Goal: Task Accomplishment & Management: Use online tool/utility

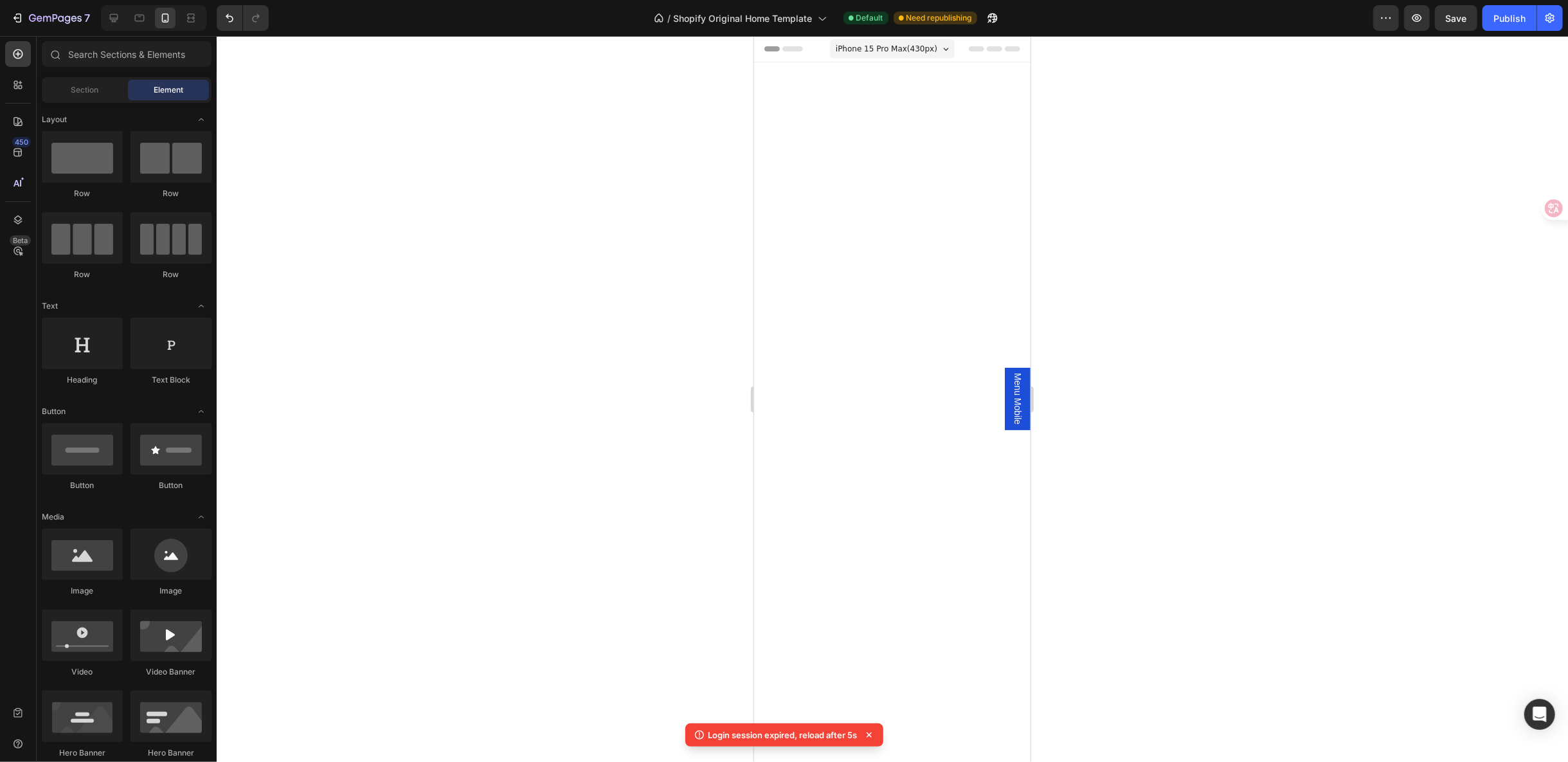
scroll to position [4358, 0]
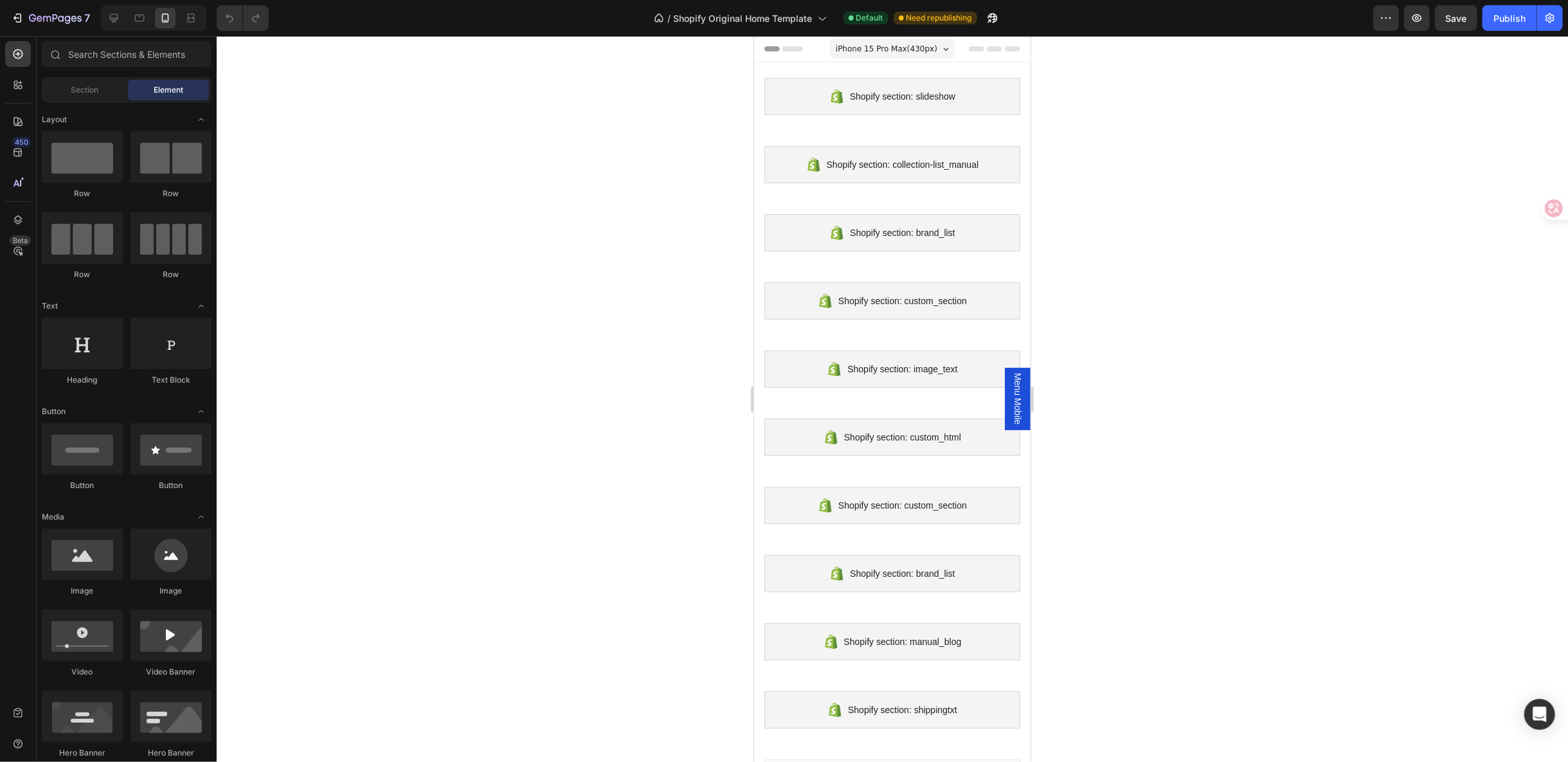
click at [1011, 382] on span "Menu Mobile" at bounding box center [1017, 398] width 13 height 51
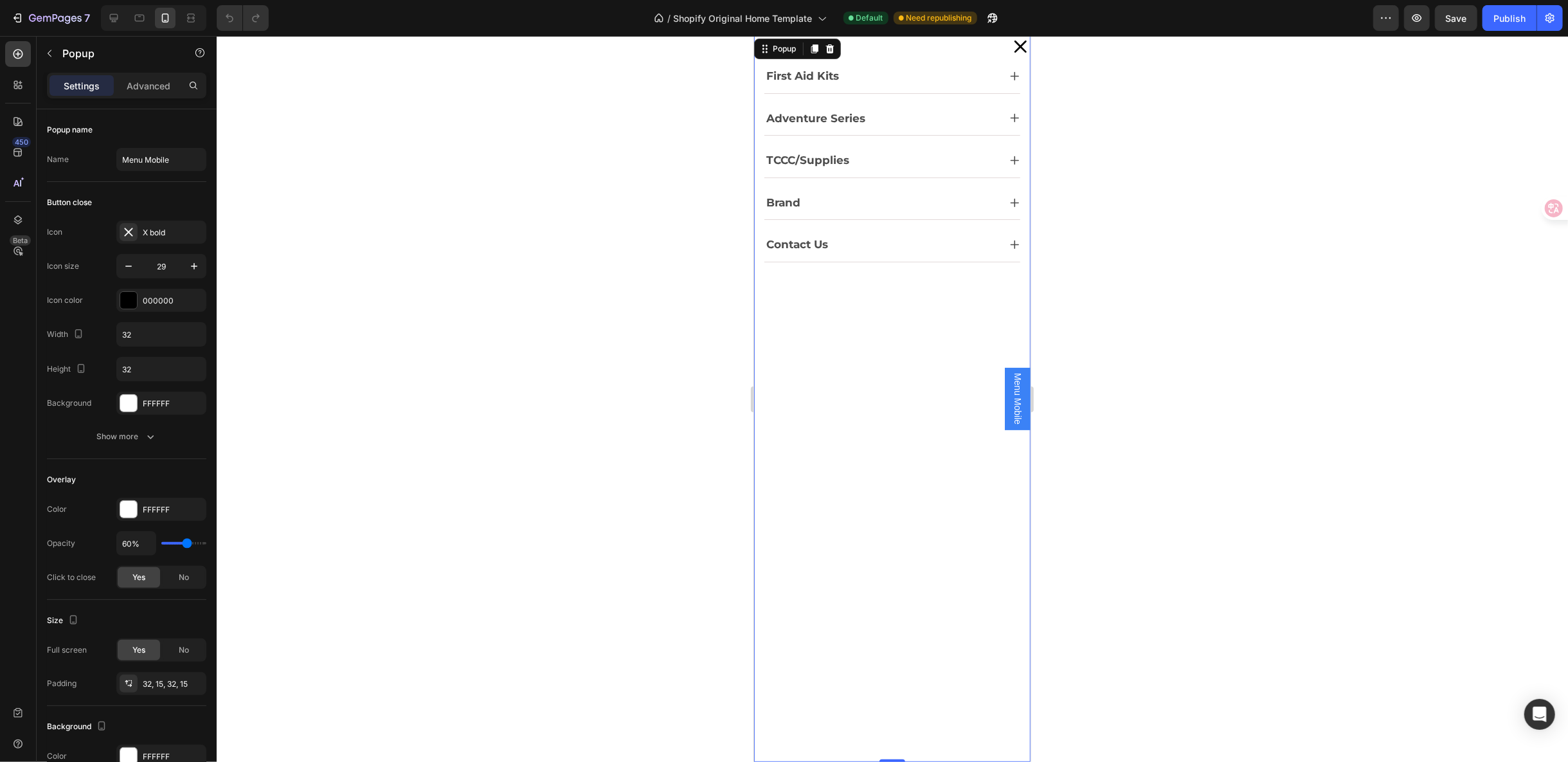
click at [1011, 48] on icon "Dialog content" at bounding box center [1020, 46] width 19 height 19
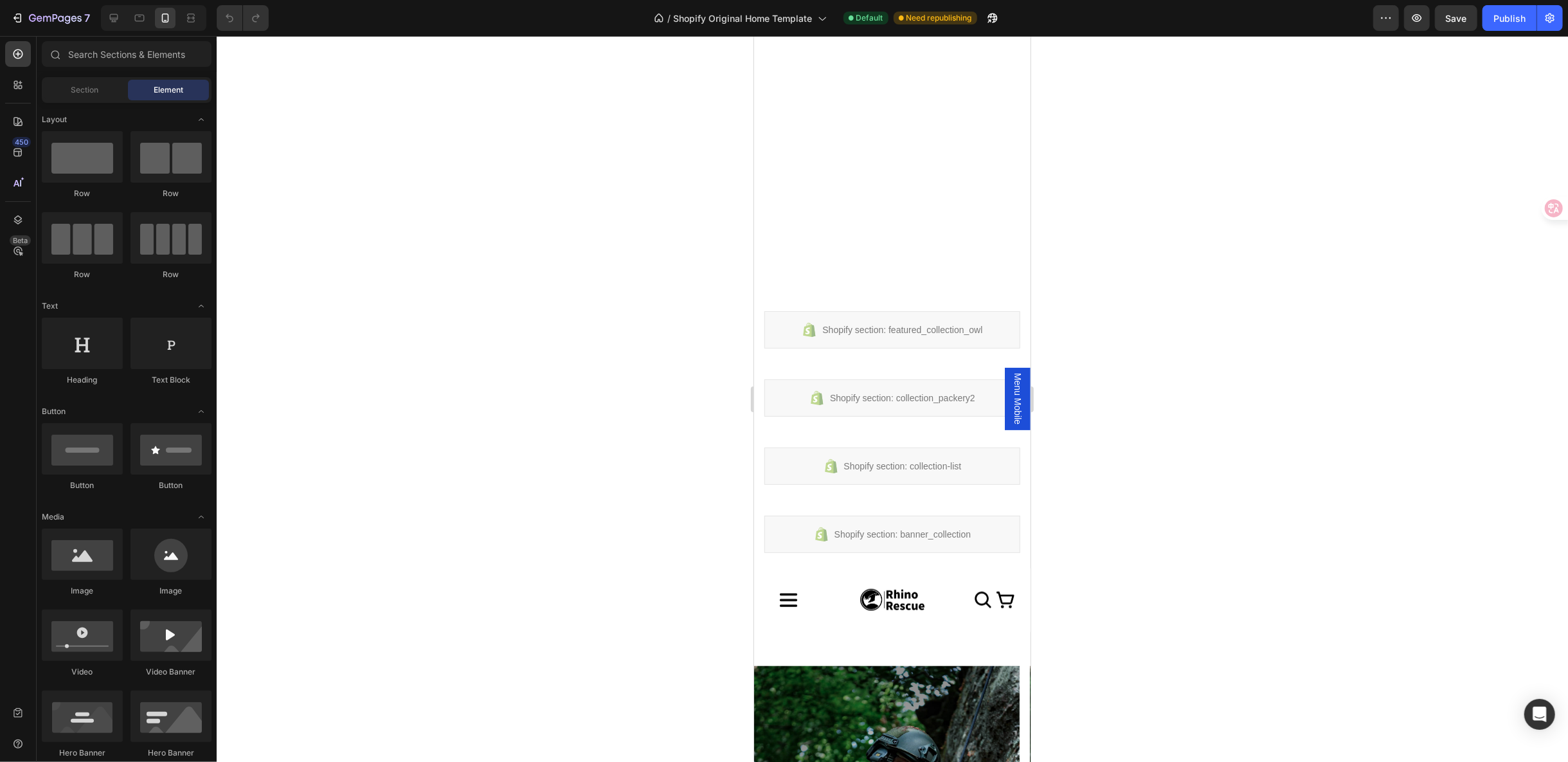
scroll to position [1143, 0]
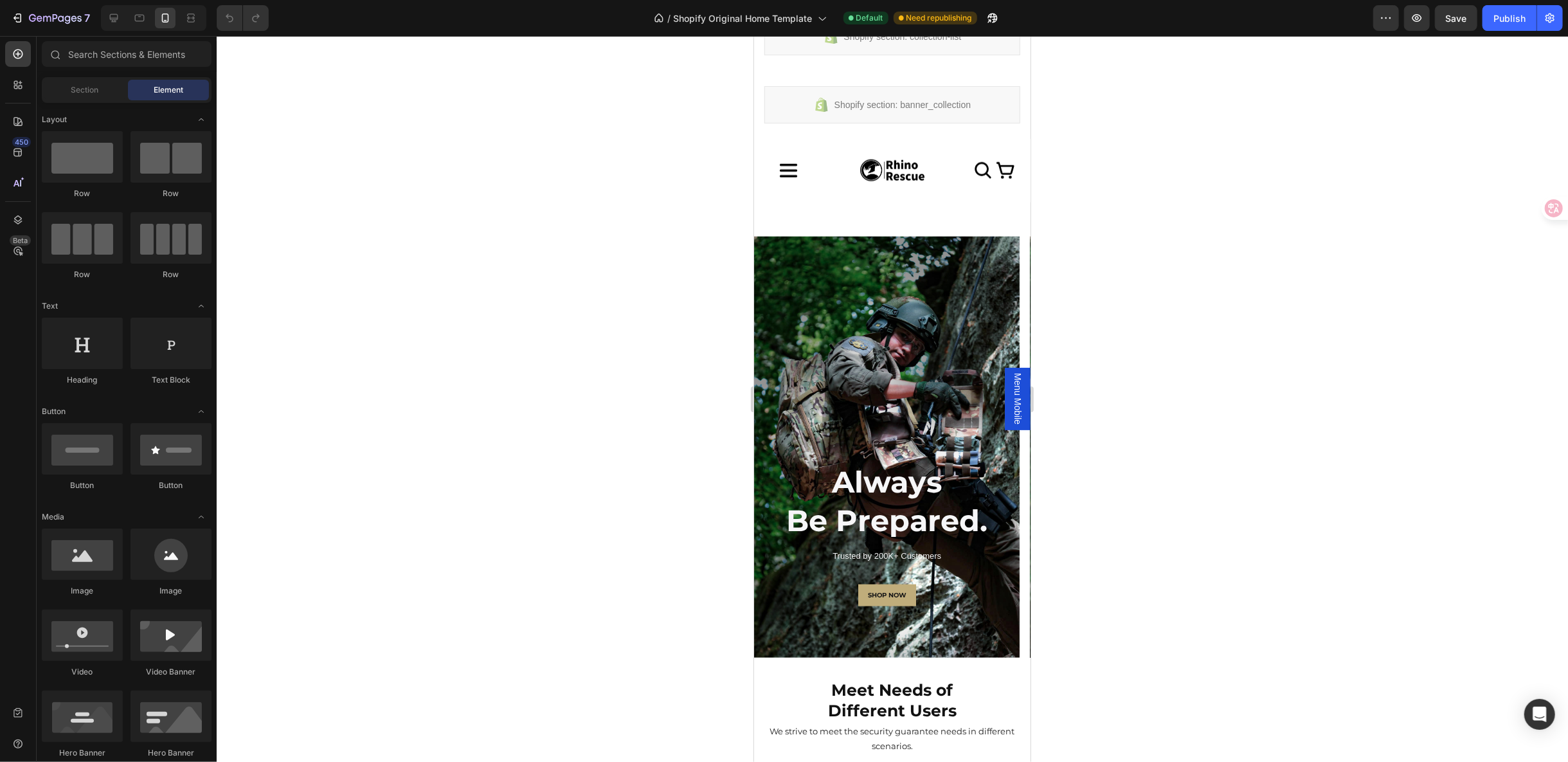
click at [1361, 294] on div at bounding box center [892, 399] width 1352 height 726
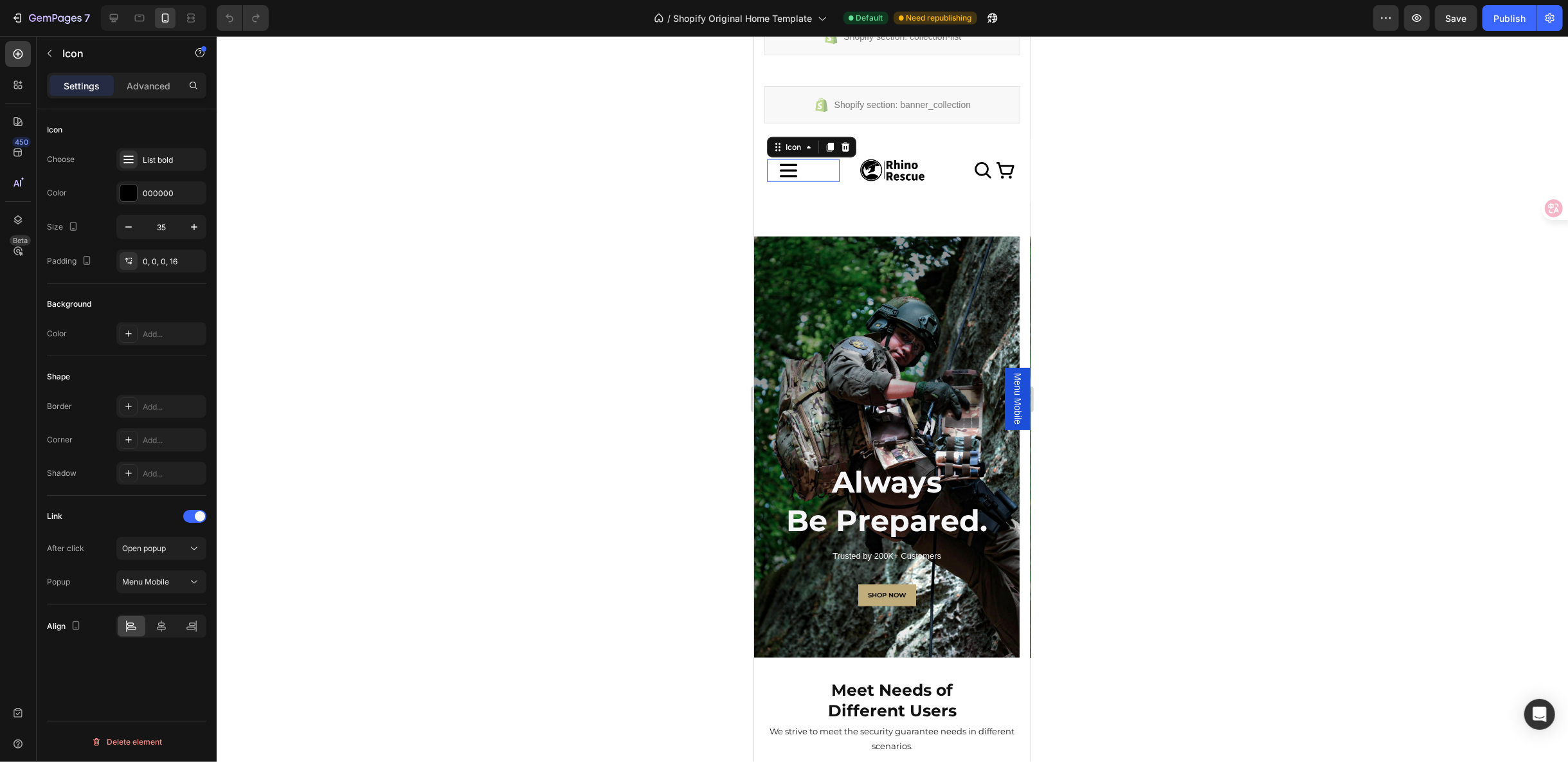
click at [781, 173] on icon at bounding box center [787, 170] width 22 height 22
click at [776, 246] on div "Row" at bounding box center [767, 244] width 22 height 12
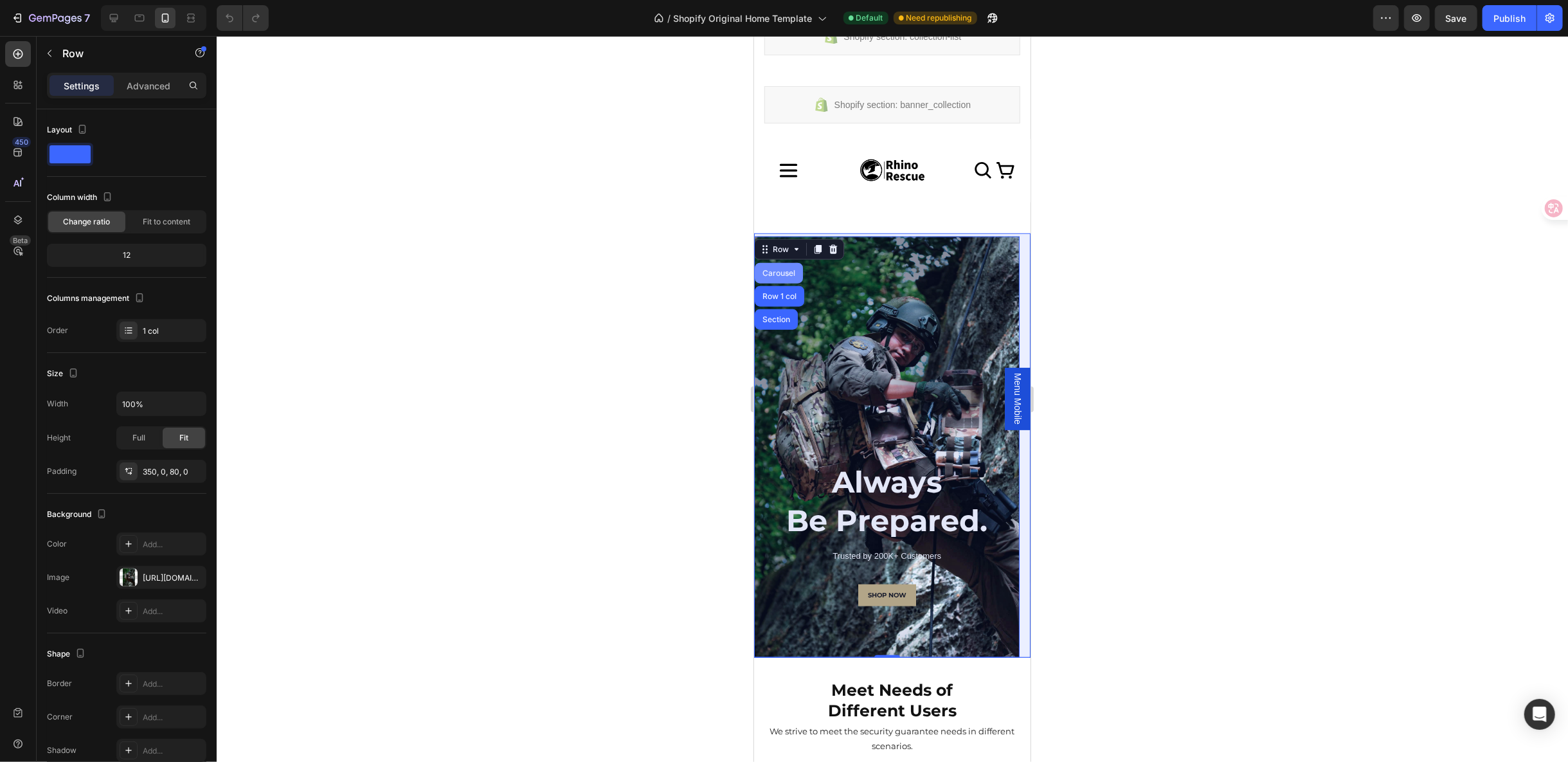
click at [779, 263] on div "Carousel" at bounding box center [778, 273] width 48 height 21
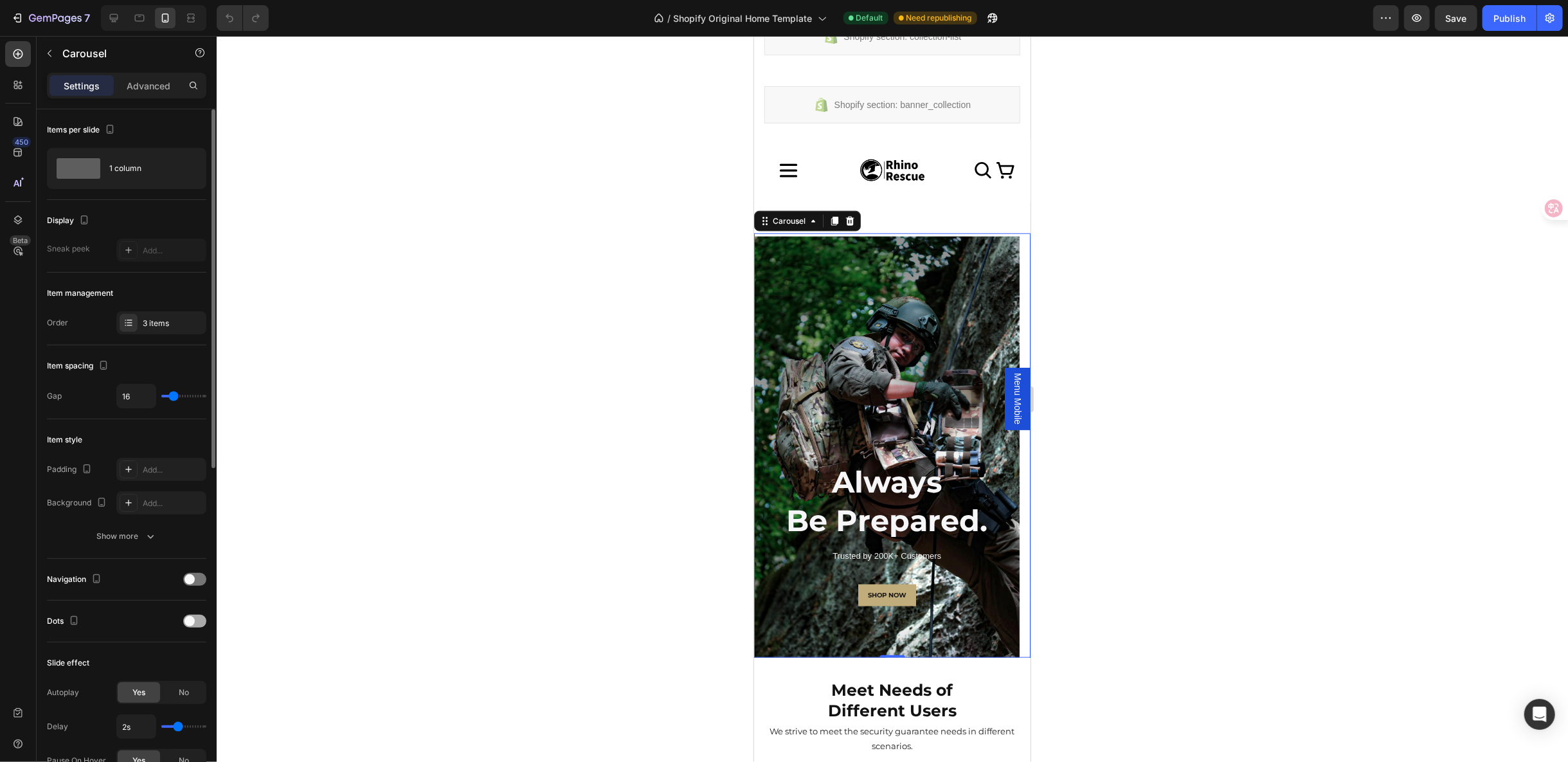
click at [200, 618] on div at bounding box center [194, 621] width 23 height 13
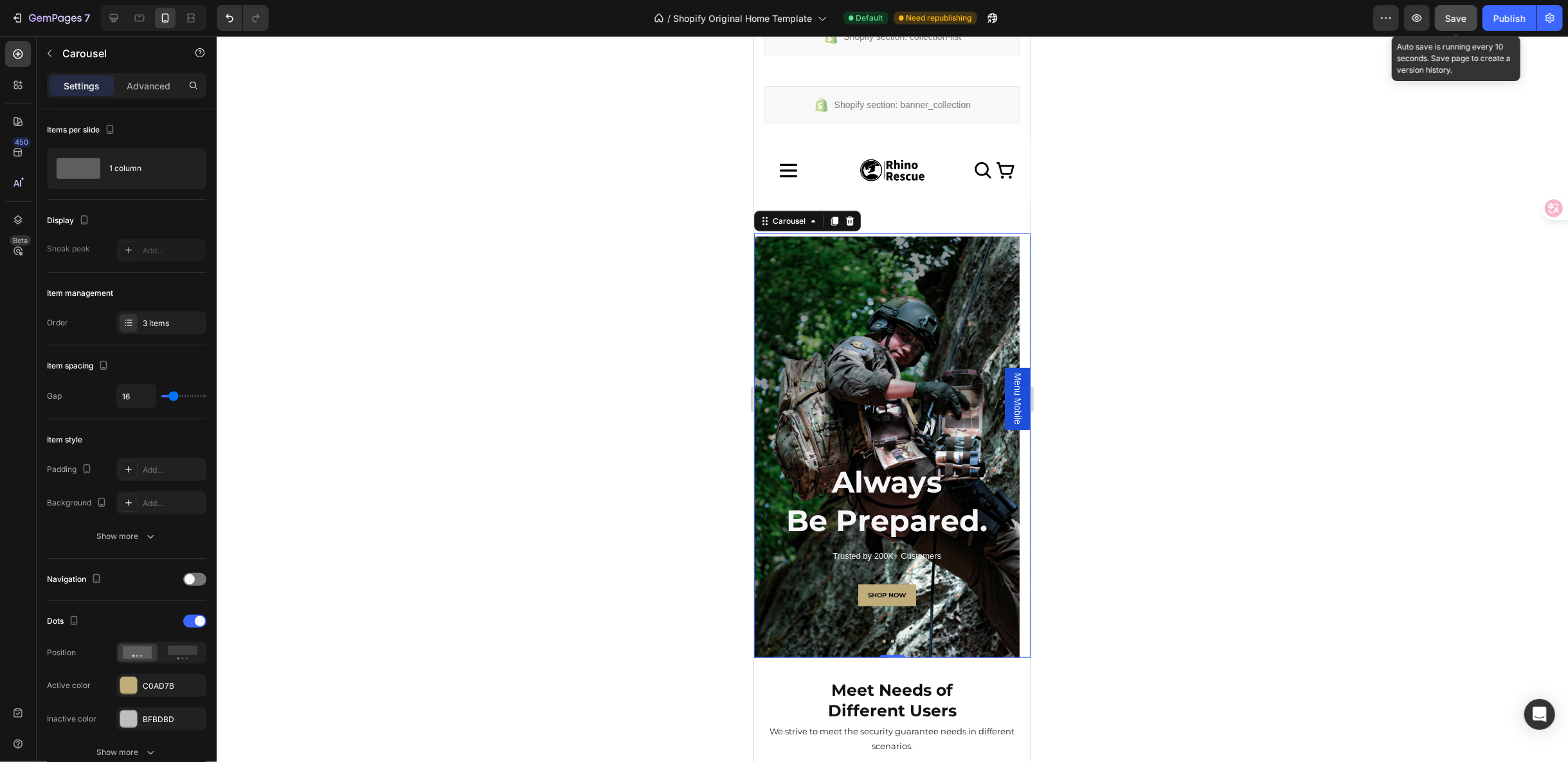
click at [1450, 22] on span "Save" at bounding box center [1456, 19] width 22 height 11
click at [890, 639] on button "Dot" at bounding box center [892, 641] width 3 height 3
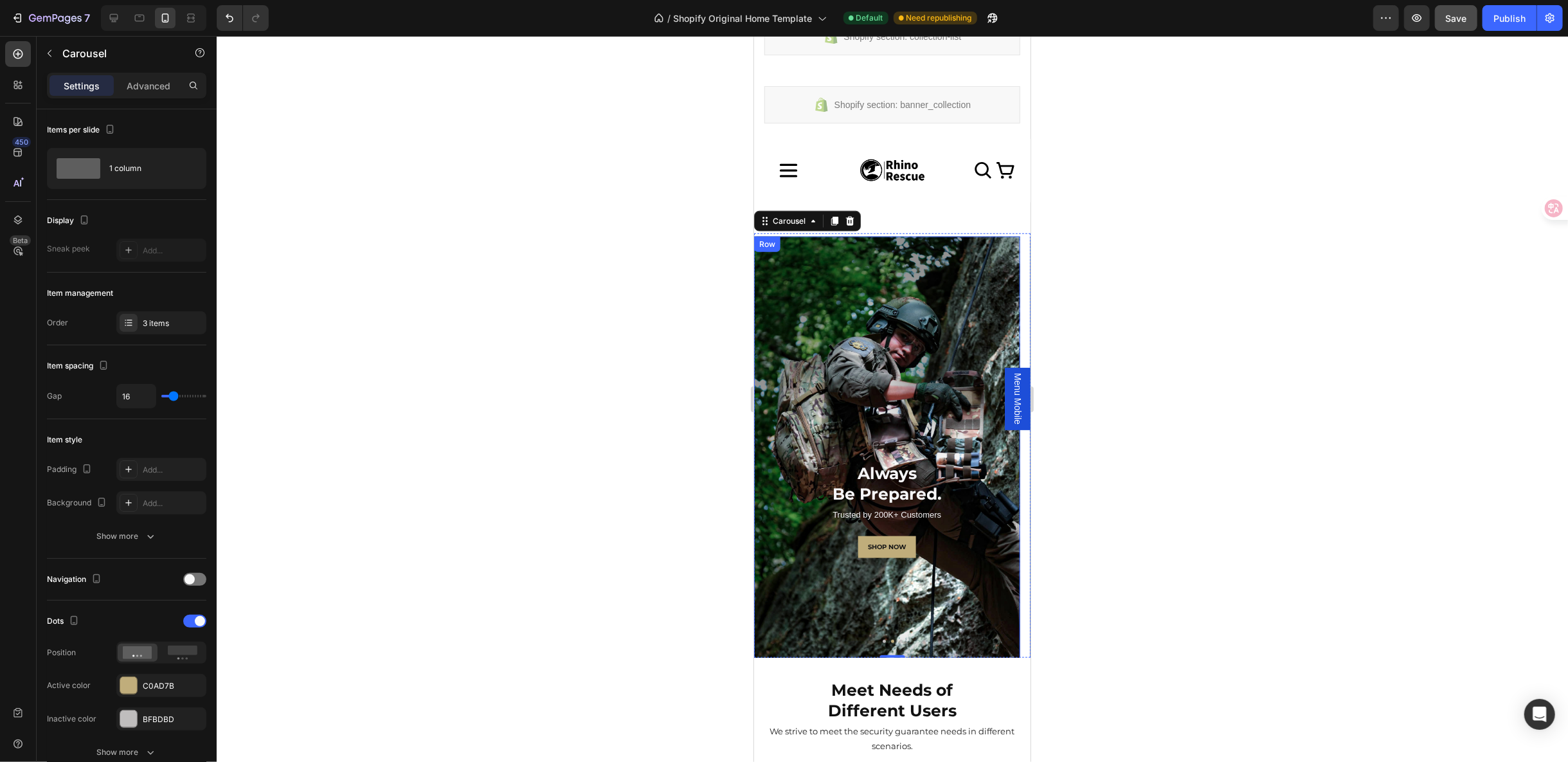
click at [805, 308] on div "Always Be Prepared. Heading Trusted by 200K+ Customers Text Block SHOP NOW Butt…" at bounding box center [886, 448] width 266 height 425
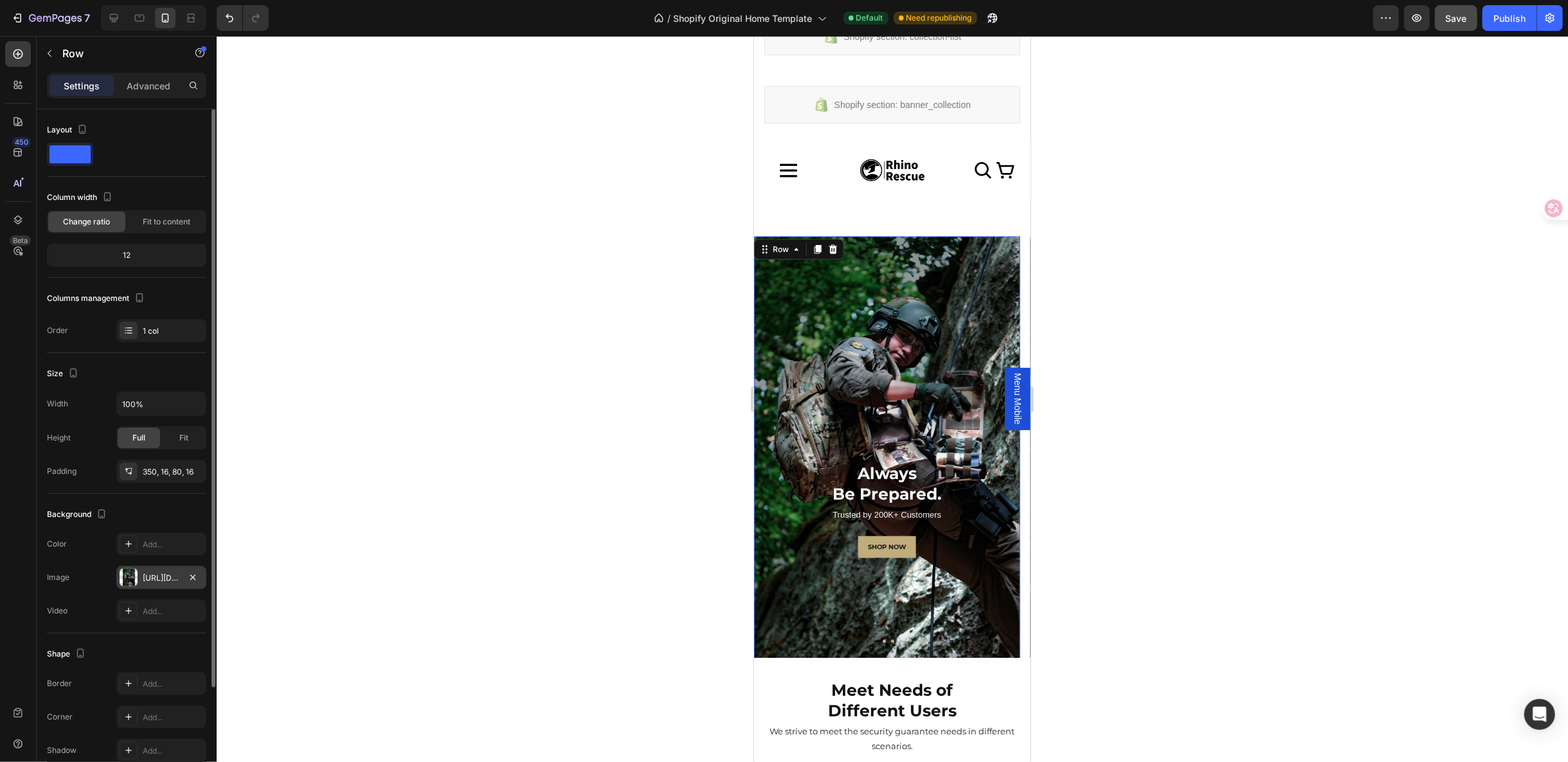
click at [146, 574] on div "https://cdn.shopify.com/s/files/1/0609/7934/7637/files/gempages_579709382854443…" at bounding box center [162, 578] width 37 height 12
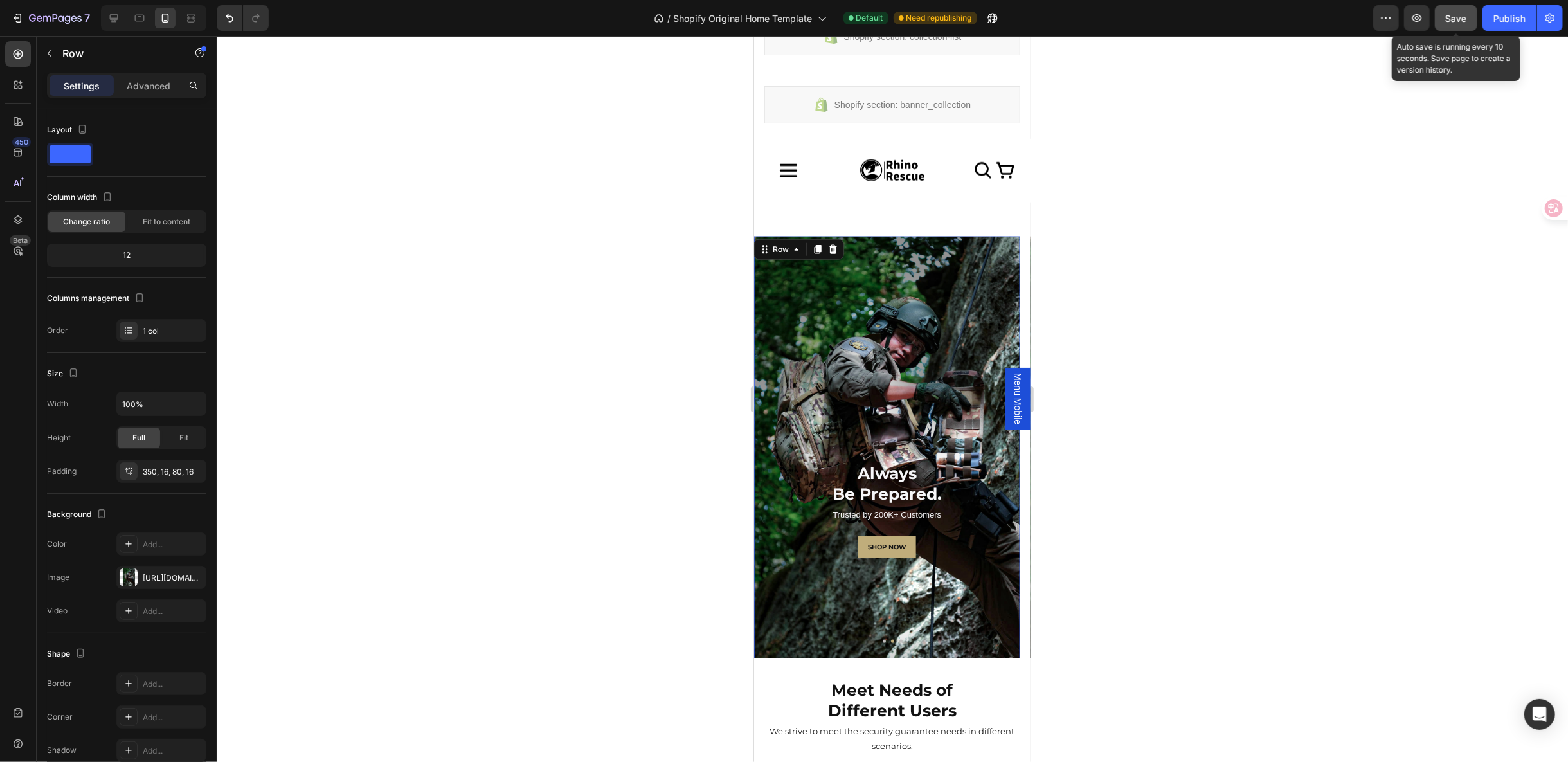
click at [1449, 19] on span "Save" at bounding box center [1456, 19] width 22 height 11
